Goal: Task Accomplishment & Management: Manage account settings

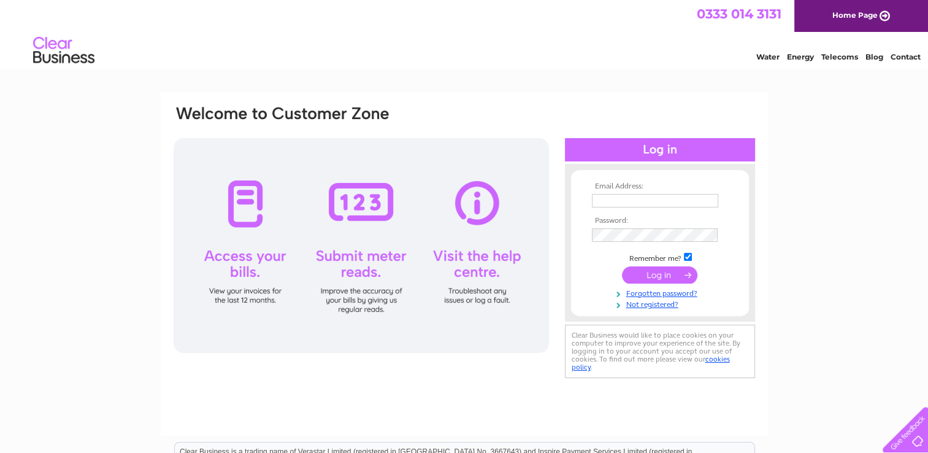
type input "[EMAIL_ADDRESS][DOMAIN_NAME]"
click at [649, 276] on input "submit" at bounding box center [659, 274] width 75 height 17
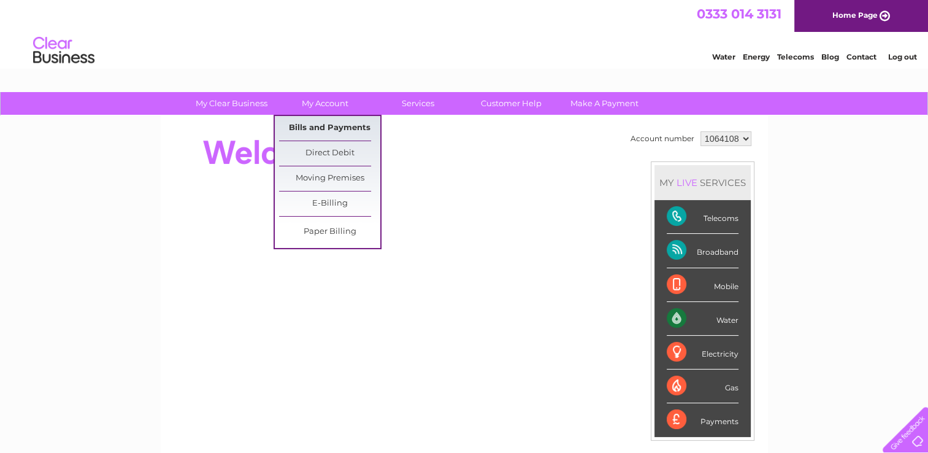
click at [321, 125] on link "Bills and Payments" at bounding box center [329, 128] width 101 height 25
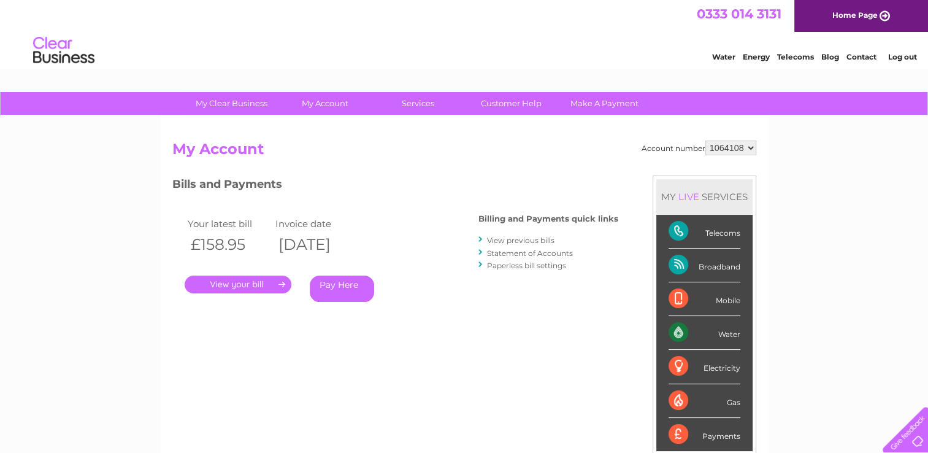
click at [263, 276] on link "." at bounding box center [238, 284] width 107 height 18
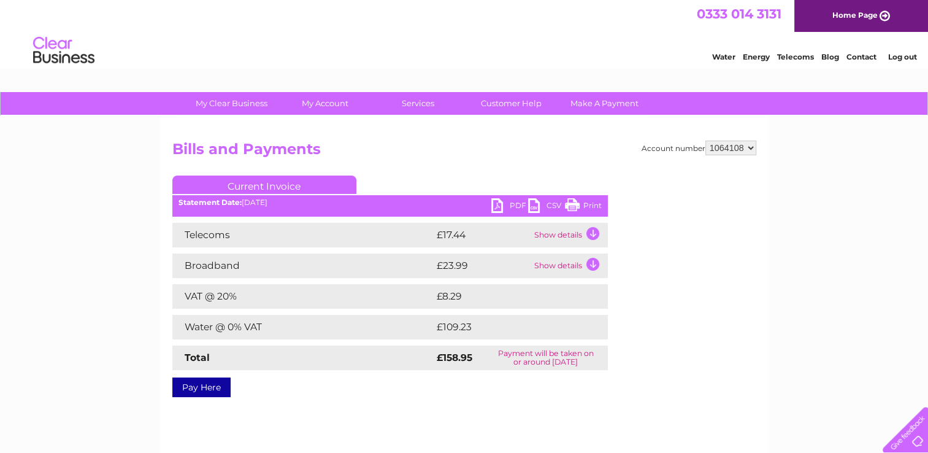
click at [497, 206] on link "PDF" at bounding box center [509, 207] width 37 height 18
